Goal: Task Accomplishment & Management: Complete application form

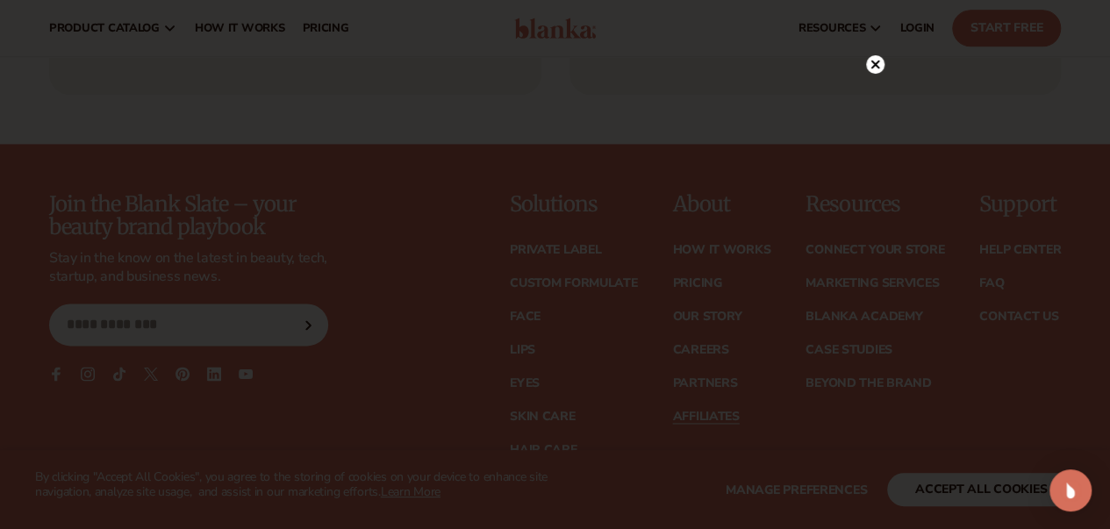
scroll to position [4437, 0]
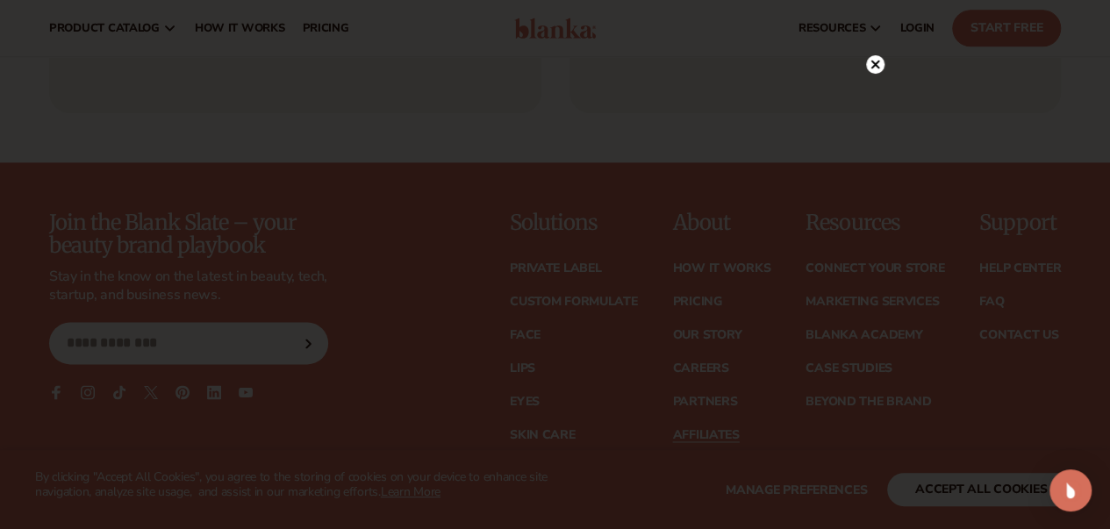
click at [874, 66] on icon at bounding box center [874, 65] width 9 height 9
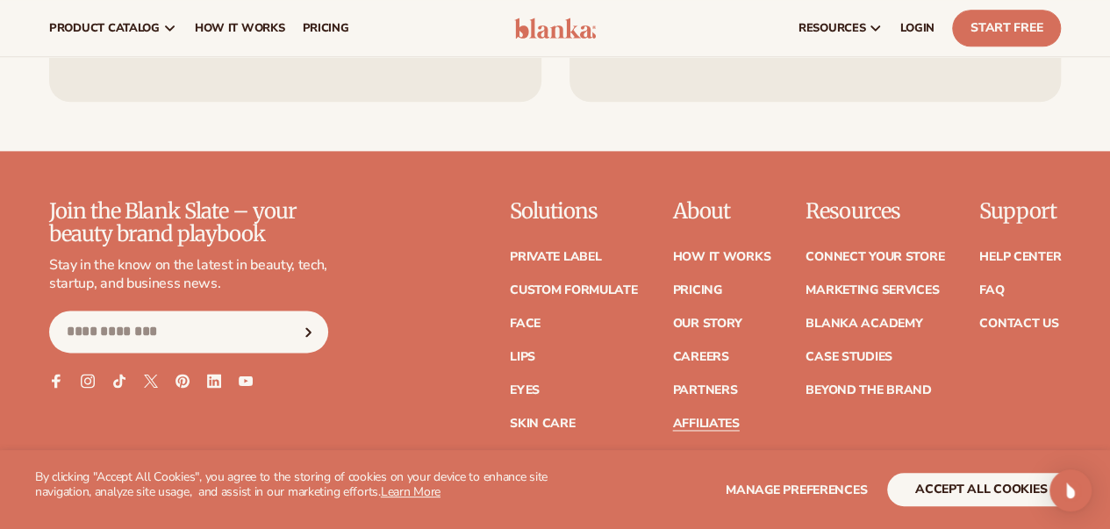
scroll to position [4447, 0]
click at [672, 418] on link "Affiliates" at bounding box center [705, 424] width 67 height 12
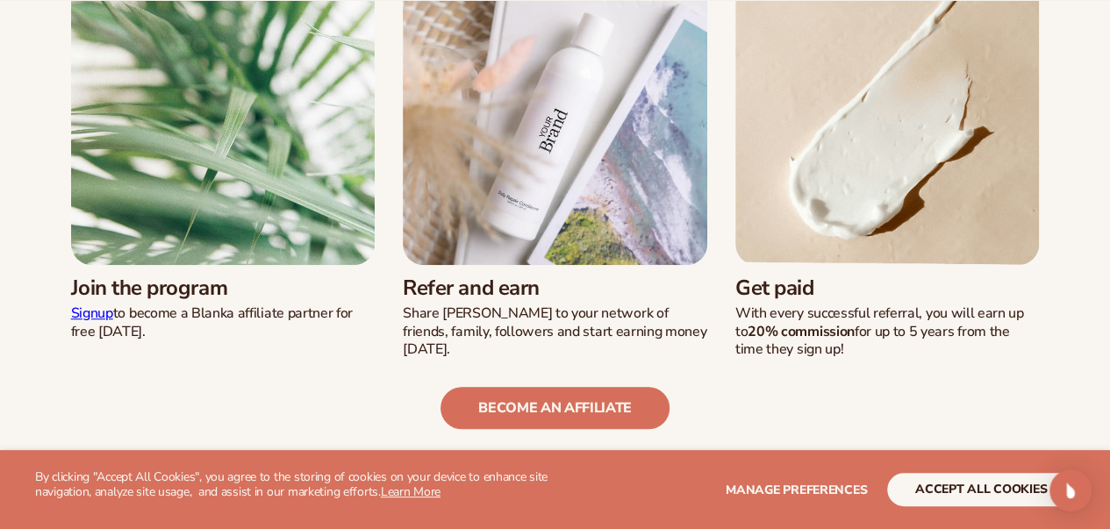
scroll to position [539, 0]
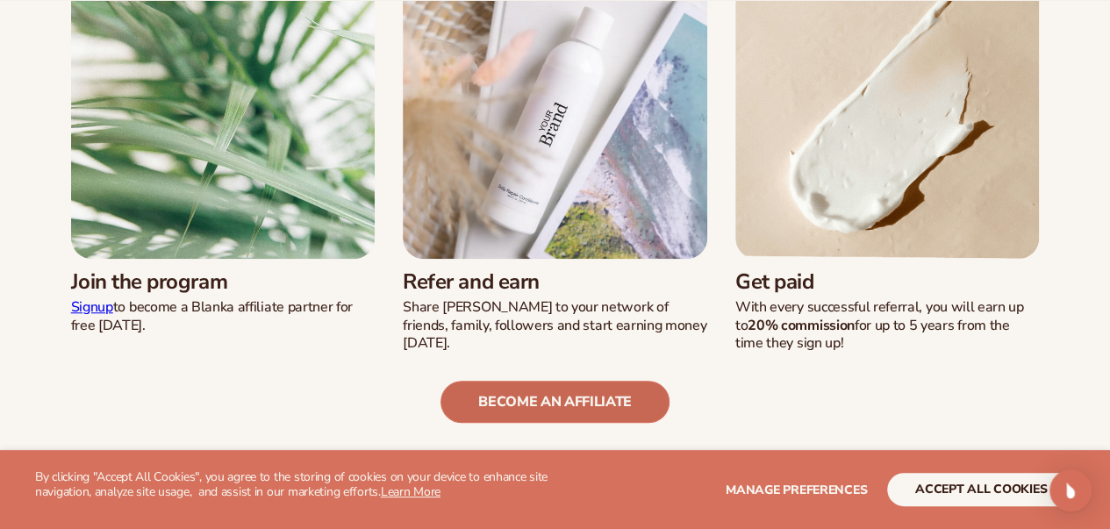
click at [513, 381] on link "become an affiliate" at bounding box center [554, 402] width 229 height 42
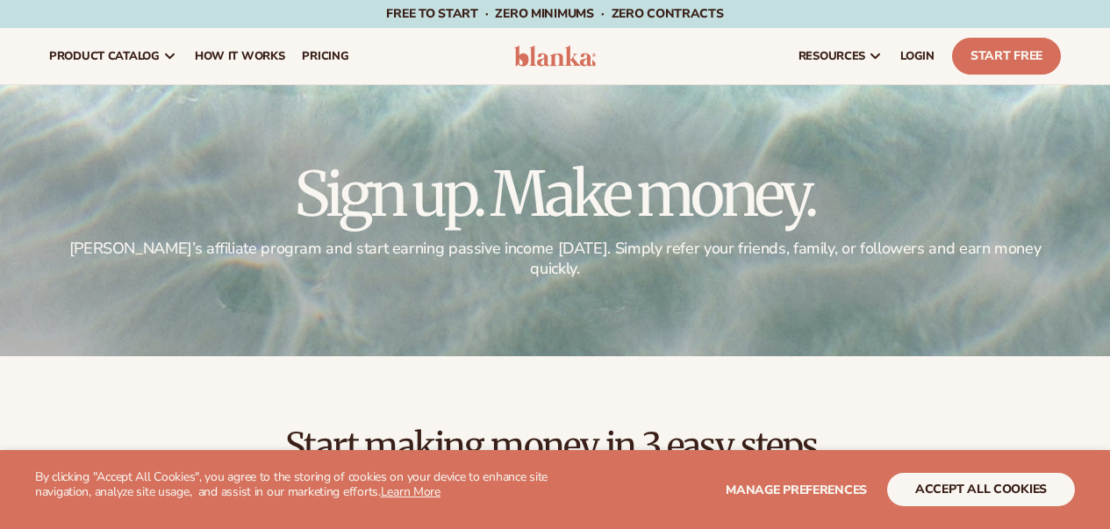
scroll to position [544, 0]
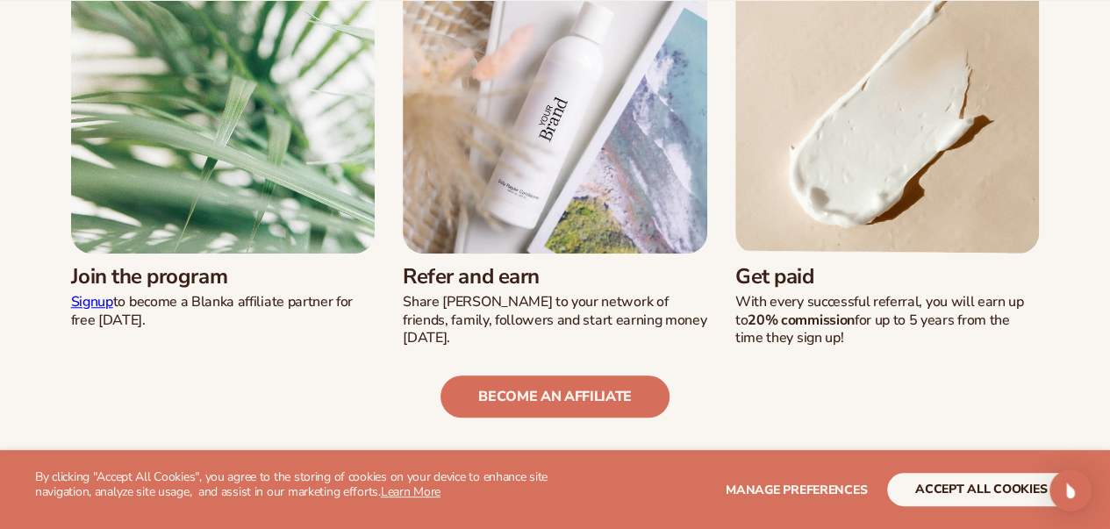
click at [113, 292] on link "Signup" at bounding box center [92, 301] width 42 height 19
